Goal: Transaction & Acquisition: Download file/media

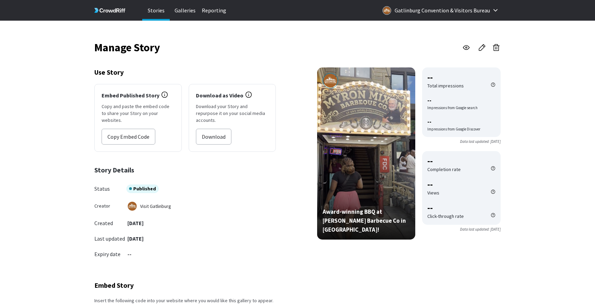
click at [155, 12] on p "Stories" at bounding box center [156, 10] width 28 height 21
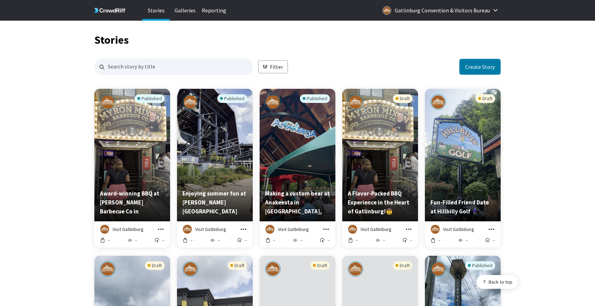
scroll to position [668, 406]
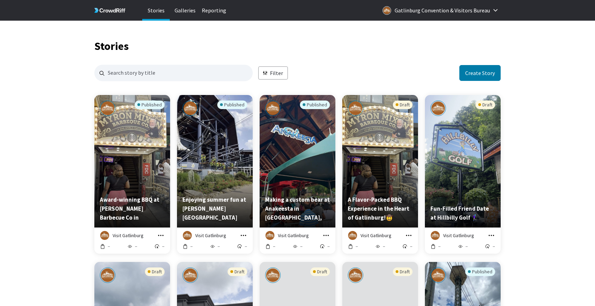
click at [410, 235] on icon "grid" at bounding box center [408, 235] width 7 height 7
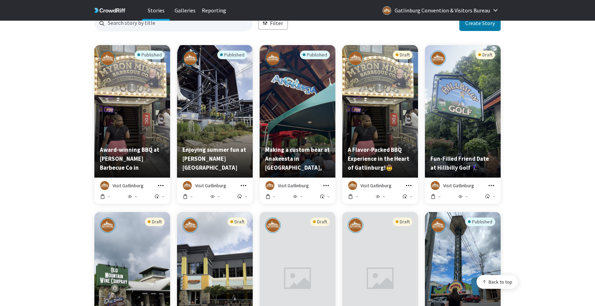
scroll to position [58, 0]
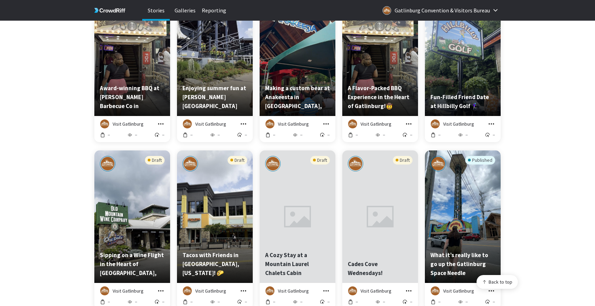
click at [508, 283] on html "Stories Galleries Reporting Gatlinburg Convention & Visitors Bureau Stories Fil…" at bounding box center [297, 288] width 595 height 801
click at [508, 283] on button "Back to top" at bounding box center [497, 282] width 42 height 14
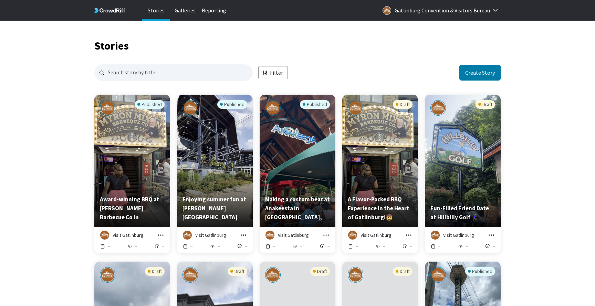
scroll to position [668, 406]
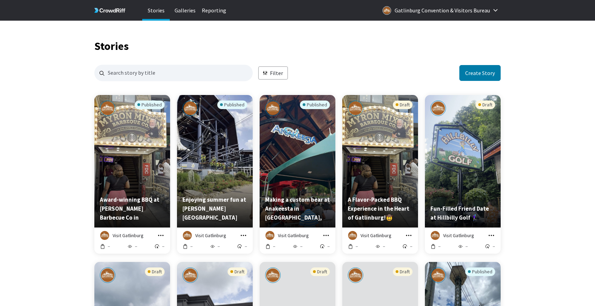
click at [159, 236] on icon "grid" at bounding box center [161, 235] width 6 height 1
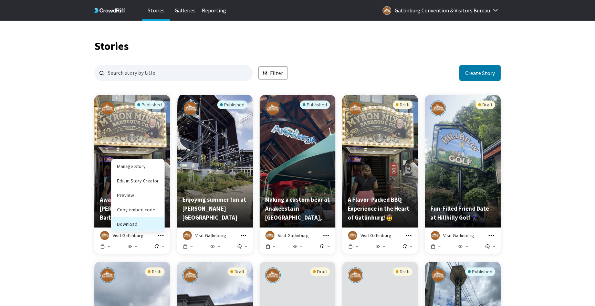
click at [144, 221] on button "Download" at bounding box center [138, 224] width 53 height 14
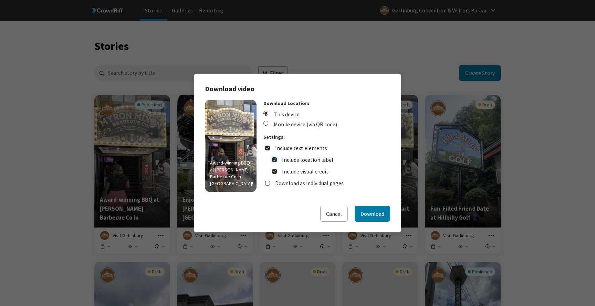
click at [276, 160] on input "Include location label" at bounding box center [274, 159] width 5 height 5
checkbox input "false"
click at [369, 214] on button "Download" at bounding box center [372, 214] width 35 height 16
